Goal: Navigation & Orientation: Find specific page/section

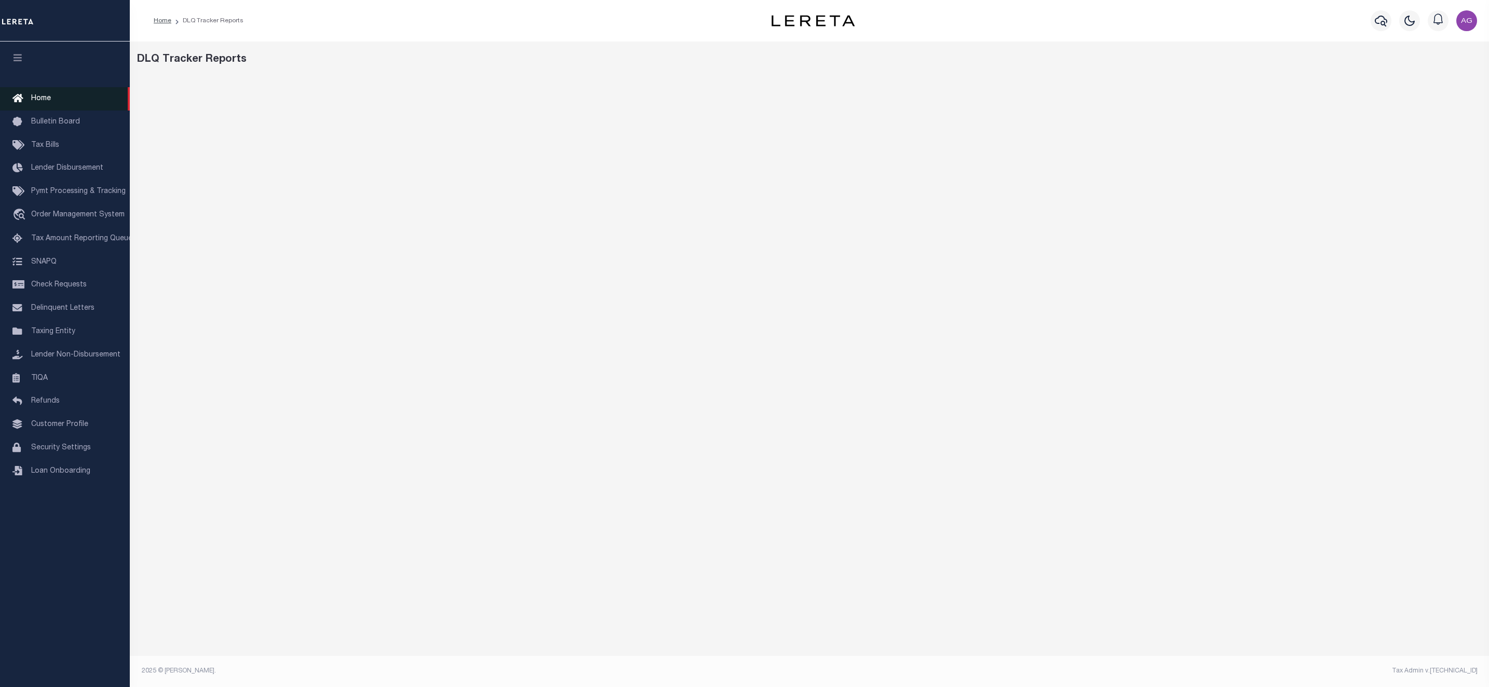
click at [50, 97] on link "Home" at bounding box center [65, 98] width 130 height 23
click at [59, 246] on link "Tax Amount Reporting Queue" at bounding box center [65, 238] width 130 height 23
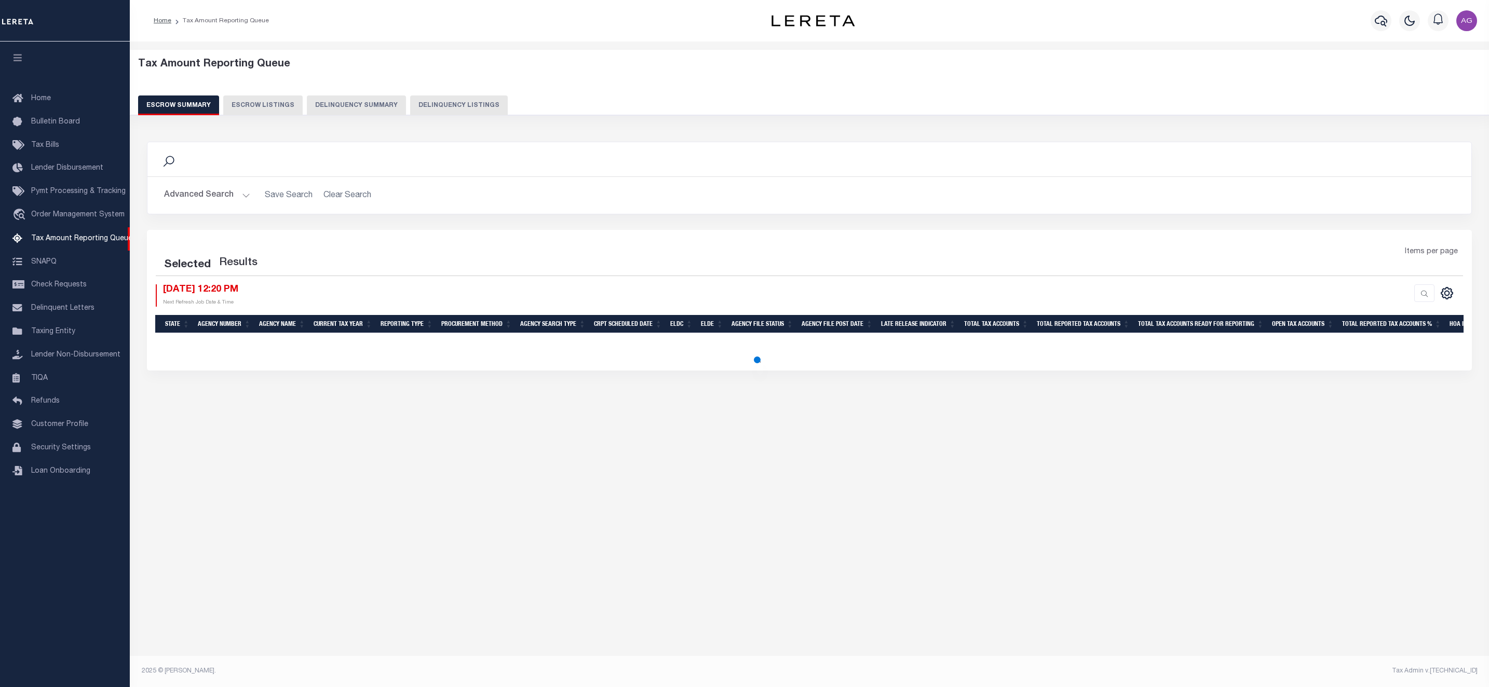
click at [335, 102] on button "Delinquency Summary" at bounding box center [356, 106] width 99 height 20
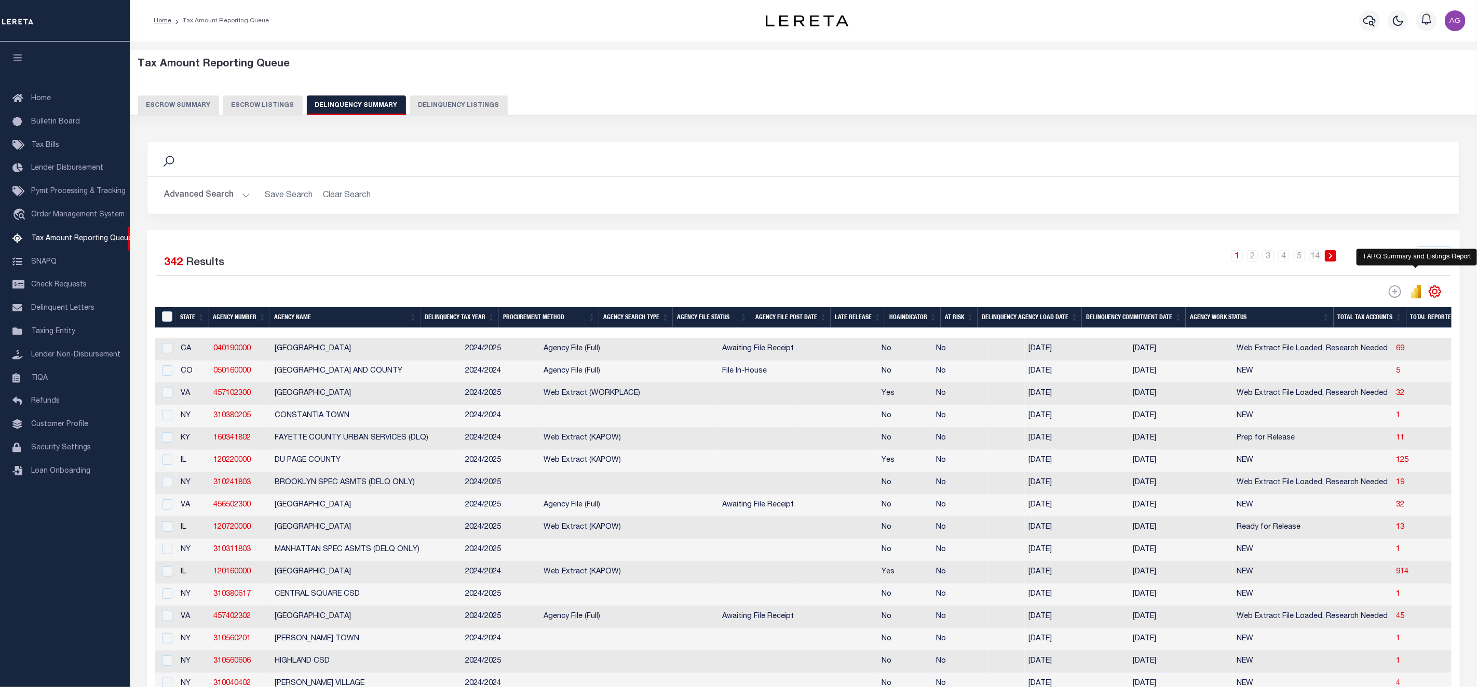
click at [1414, 298] on icon "" at bounding box center [1413, 295] width 5 height 7
click at [1414, 296] on icon "" at bounding box center [1413, 295] width 5 height 7
click at [53, 96] on link "Home" at bounding box center [65, 98] width 130 height 23
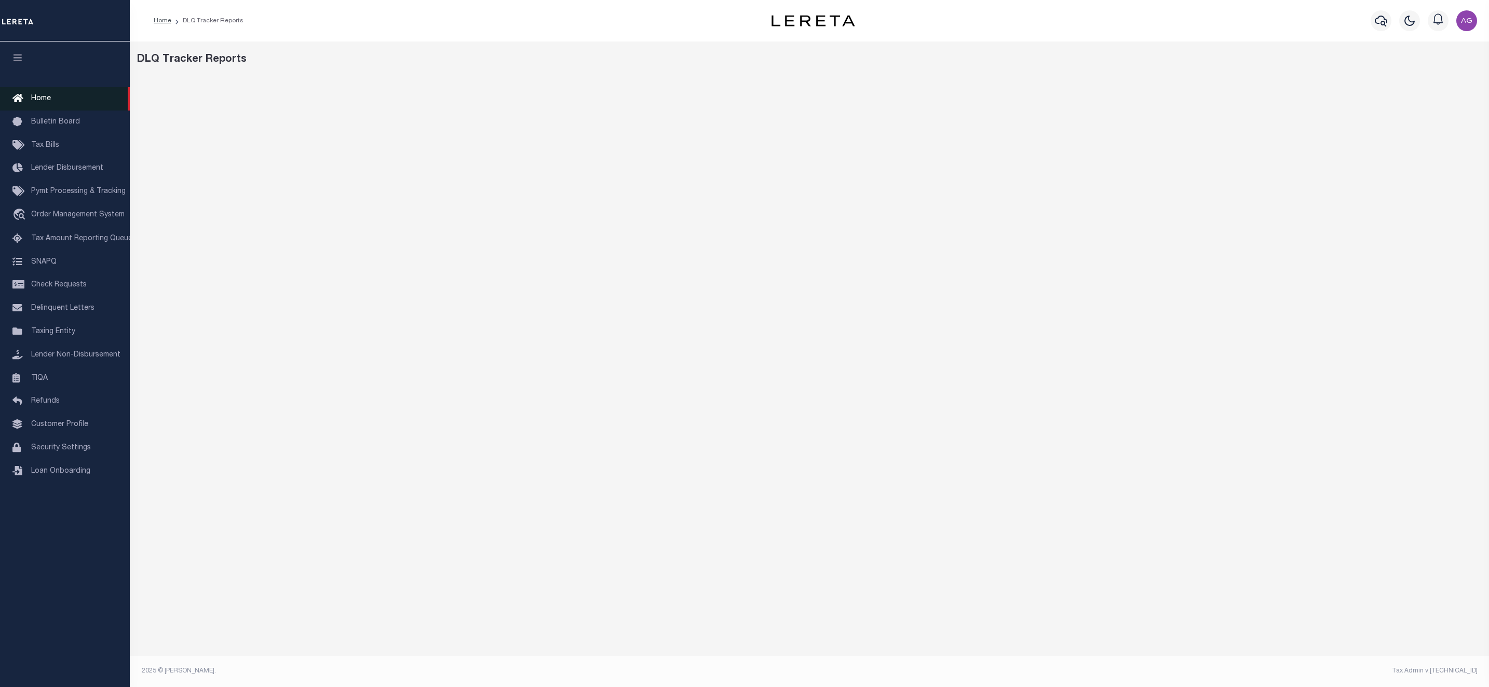
click at [60, 97] on link "Home" at bounding box center [65, 98] width 130 height 23
